Goal: Task Accomplishment & Management: Manage account settings

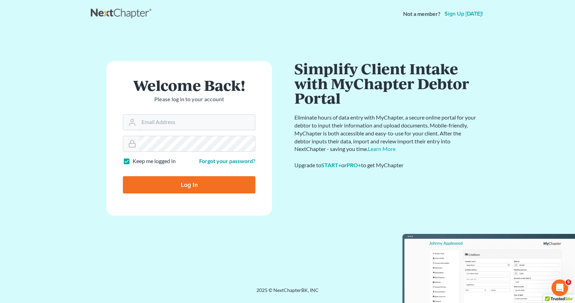
type input "[EMAIL_ADDRESS][DOMAIN_NAME]"
click at [189, 186] on input "Log In" at bounding box center [189, 184] width 133 height 17
type input "Thinking..."
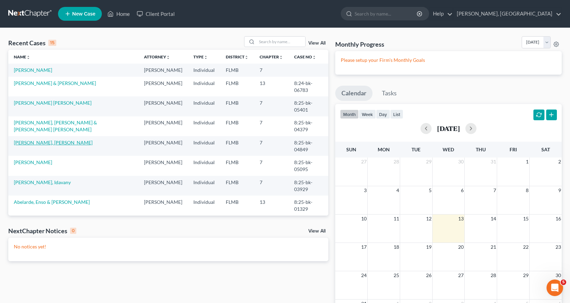
click at [40, 145] on link "Morales Ortiz, Thalia" at bounding box center [53, 142] width 79 height 6
